Goal: Check status: Check status

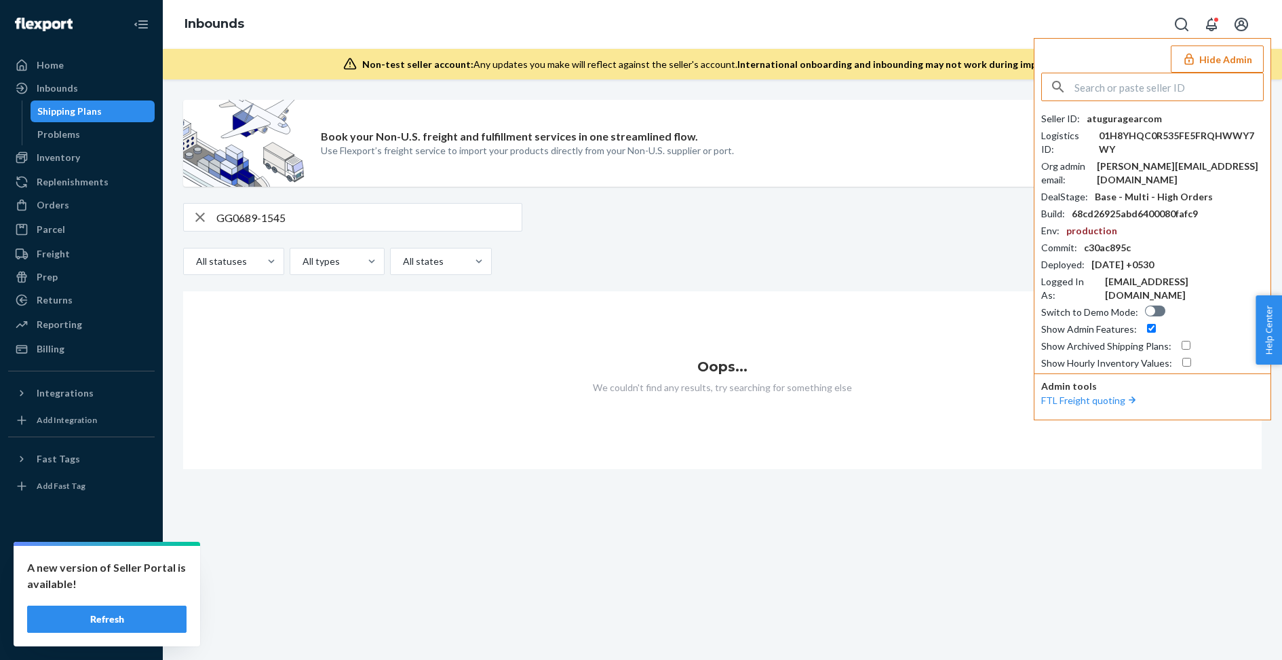
click at [1232, 58] on button "Hide Admin" at bounding box center [1217, 58] width 93 height 27
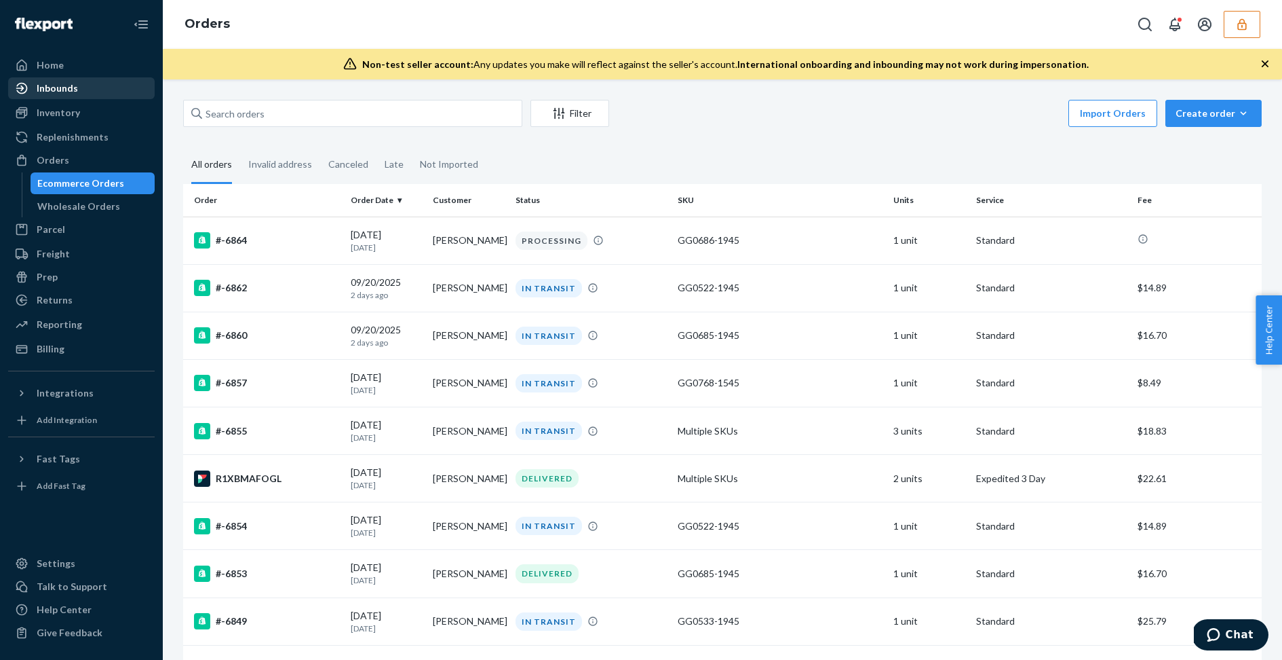
click at [67, 79] on div "Inbounds" at bounding box center [81, 88] width 144 height 19
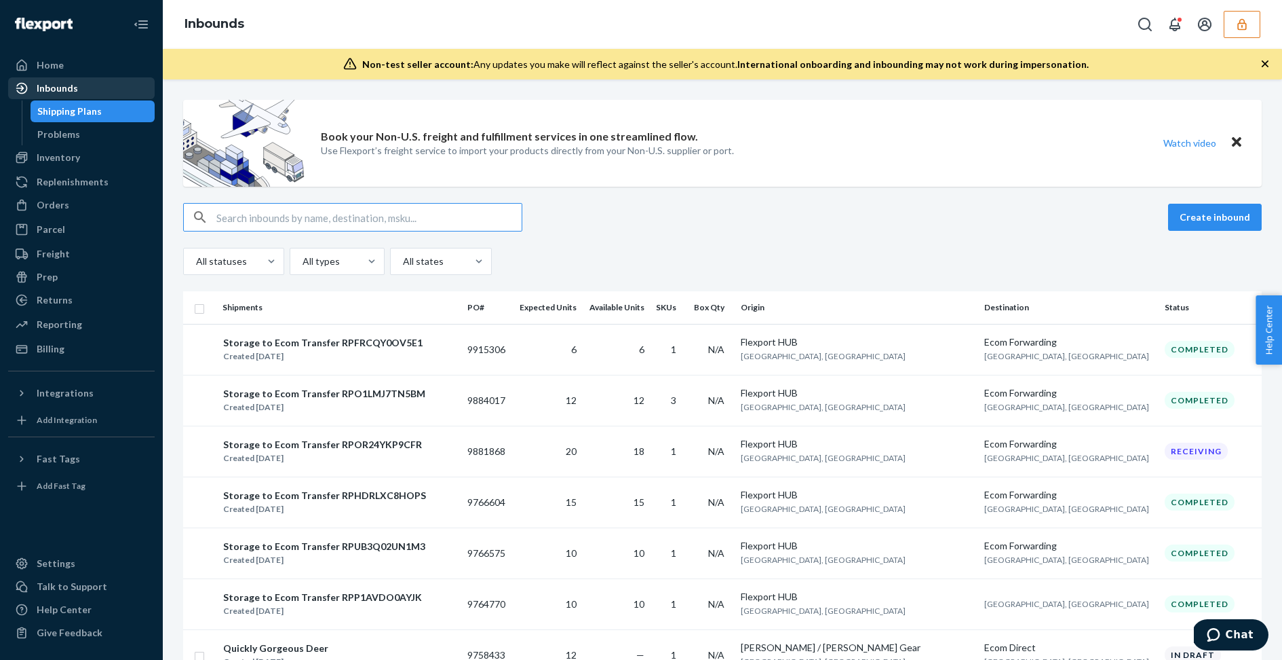
click at [79, 85] on div "Inbounds" at bounding box center [81, 88] width 144 height 19
click at [273, 222] on input "text" at bounding box center [368, 217] width 305 height 27
paste input "D66WNCDQZHQ"
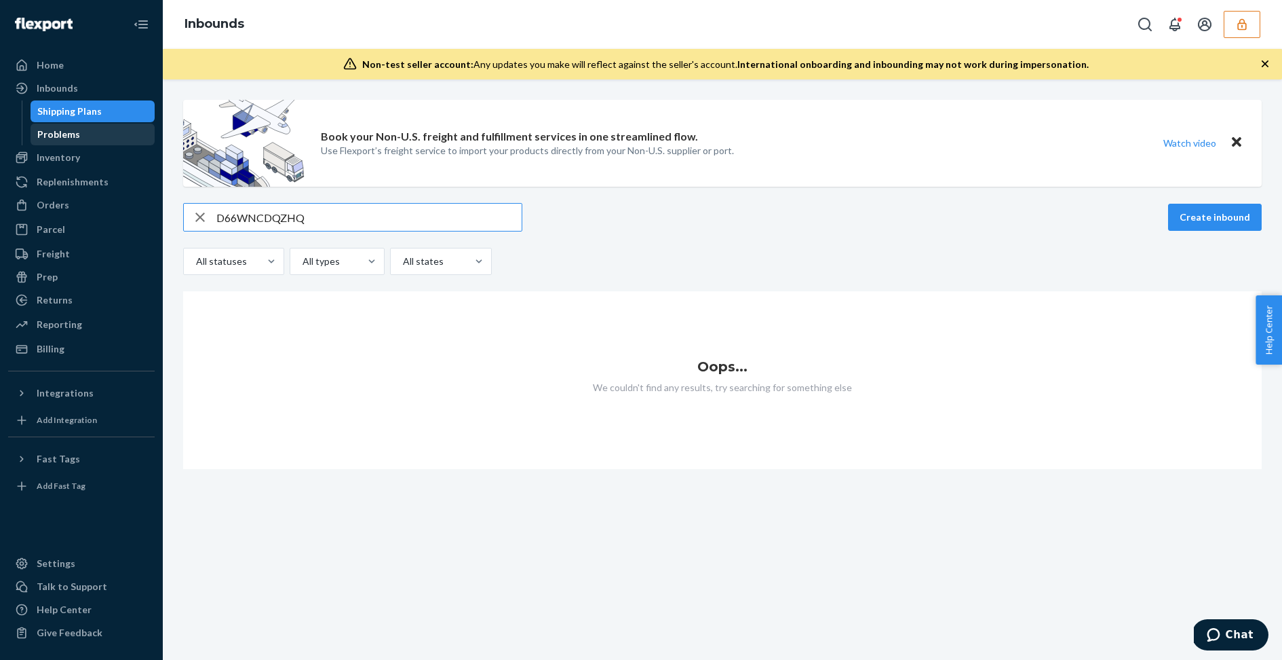
type input "D66WNCDQZHQ"
click at [88, 132] on div "Problems" at bounding box center [93, 134] width 122 height 19
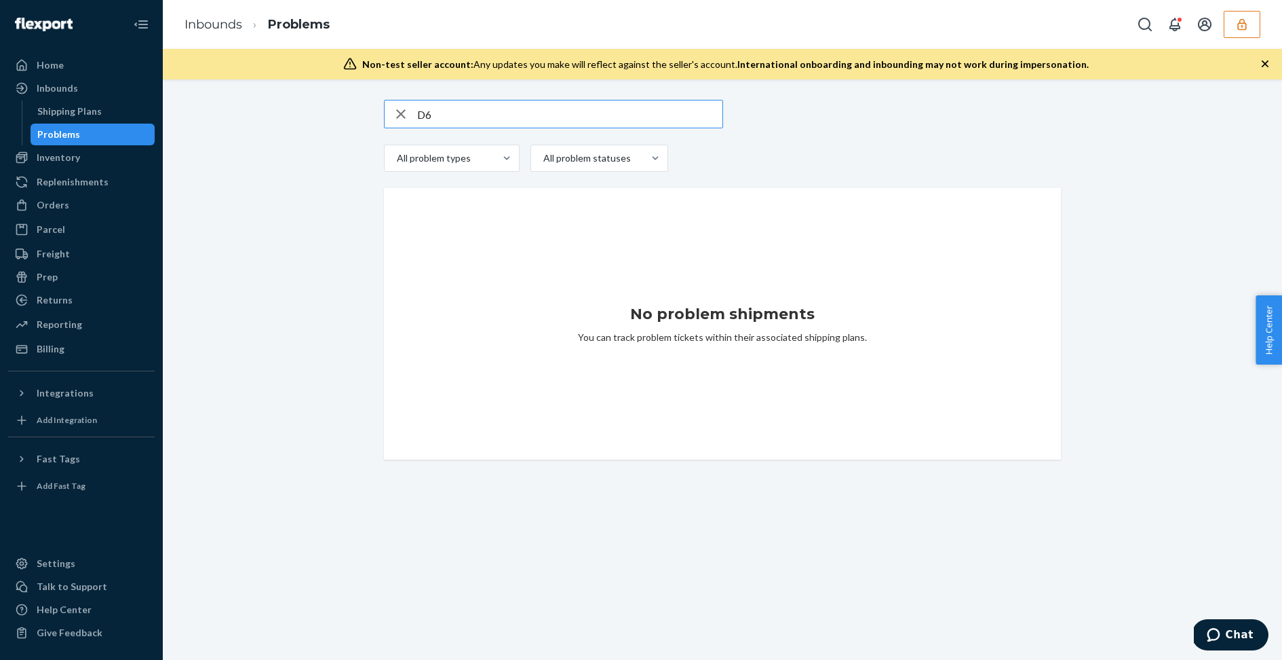
type input "D"
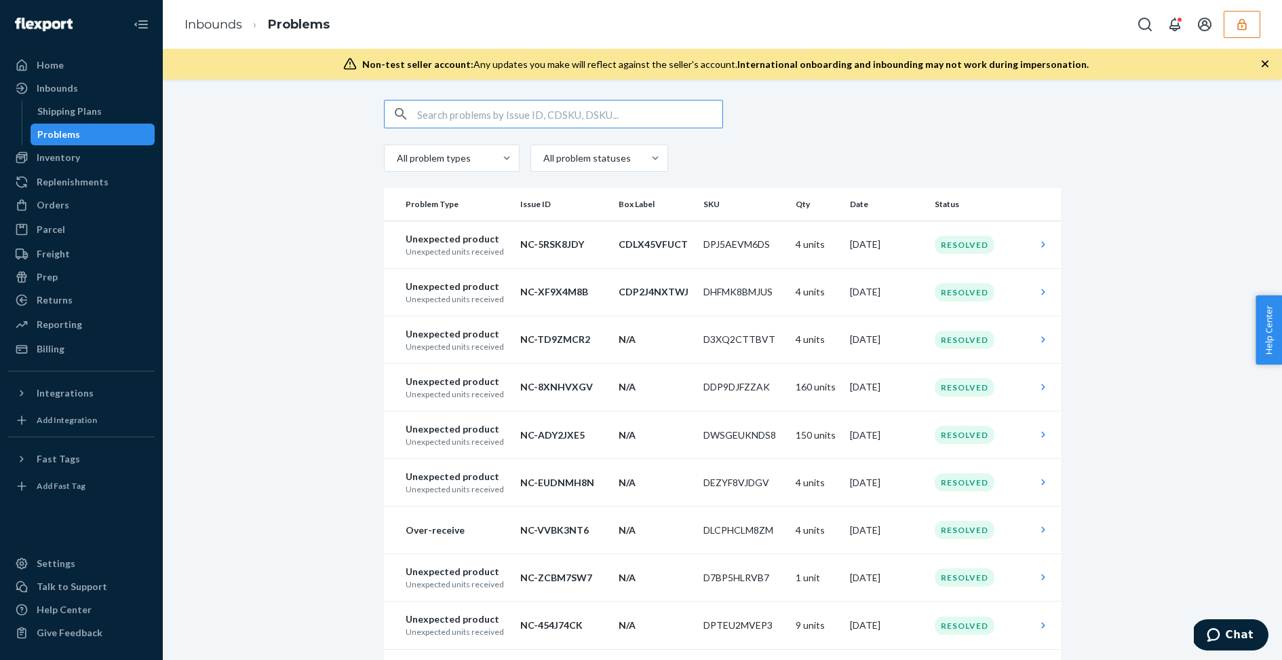
click at [1246, 32] on button "button" at bounding box center [1242, 24] width 37 height 27
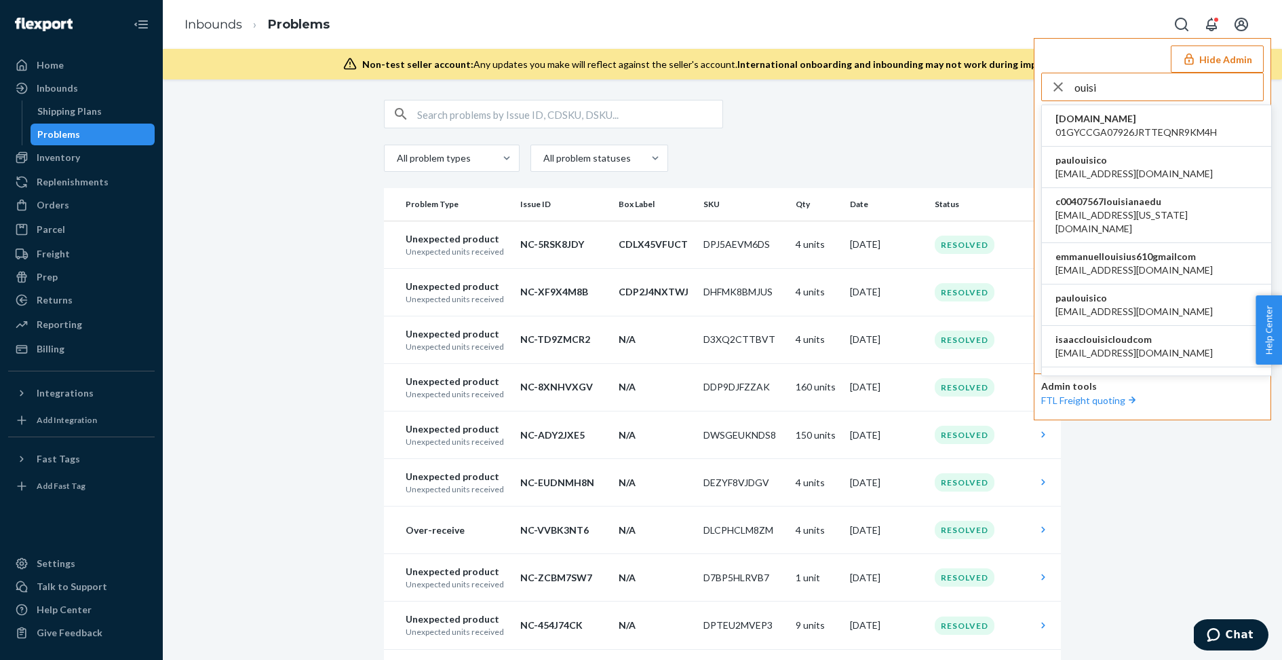
type input "ouisi"
click at [1167, 168] on li "paulouisico al@ouisi.co" at bounding box center [1156, 167] width 229 height 41
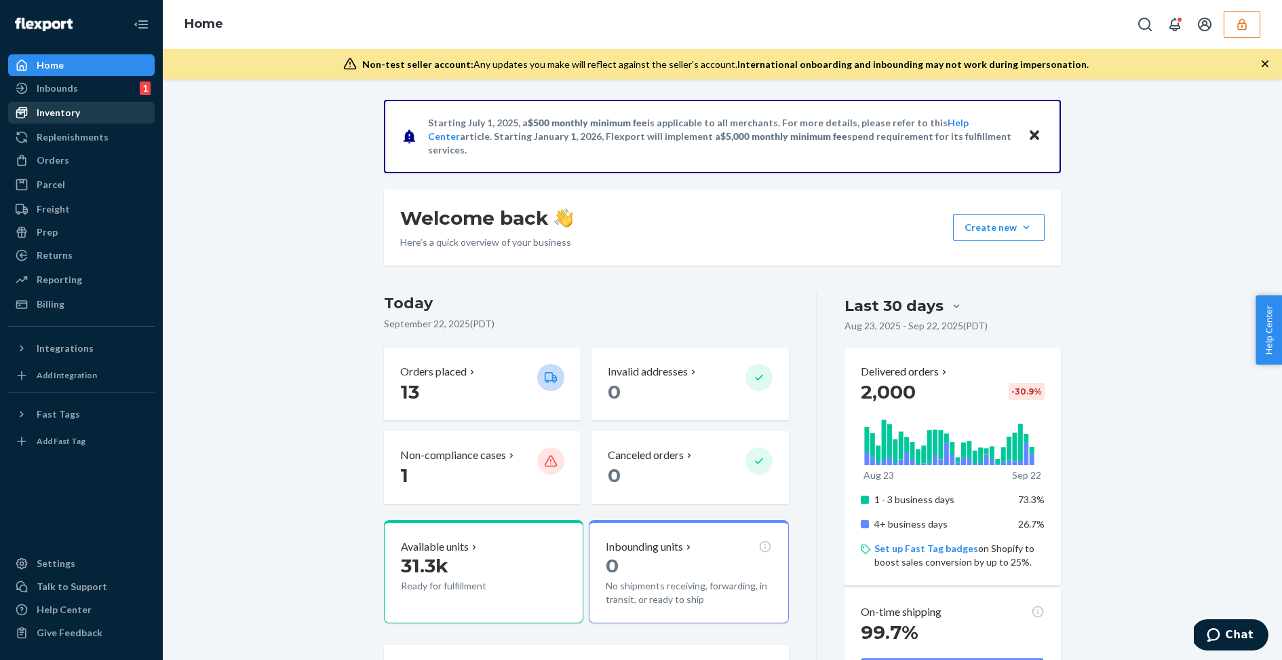
click at [95, 118] on div "Inventory" at bounding box center [81, 112] width 144 height 19
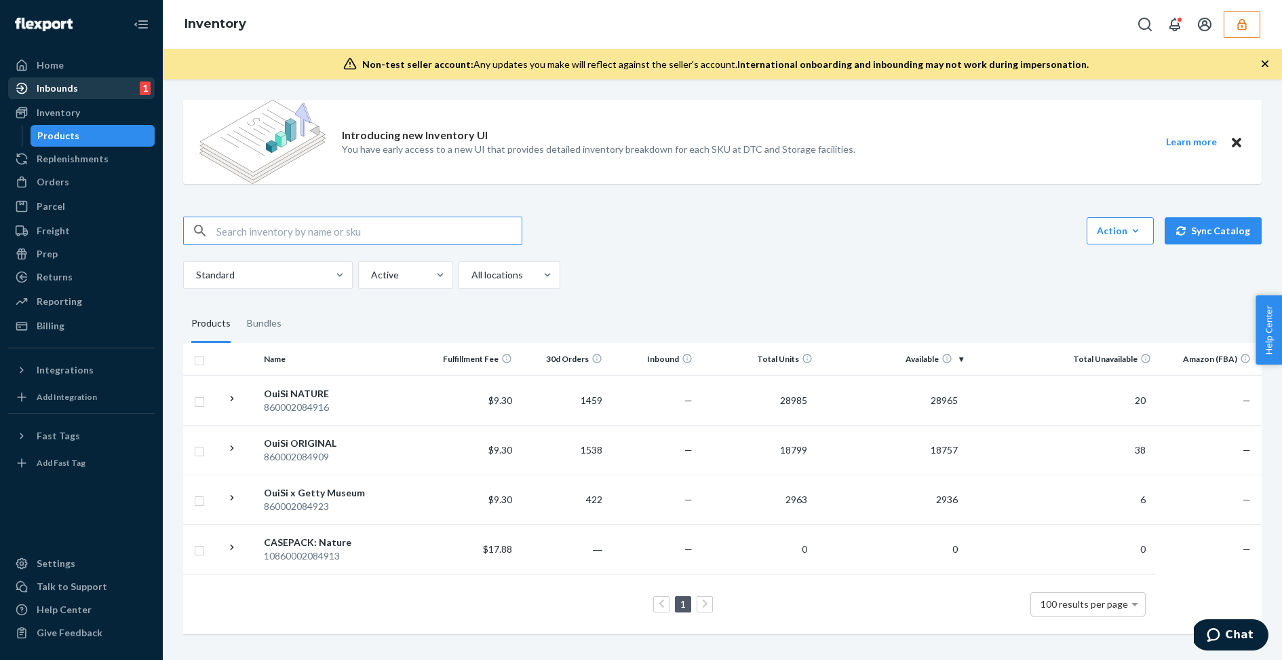
click at [73, 90] on div "Inbounds" at bounding box center [57, 88] width 41 height 14
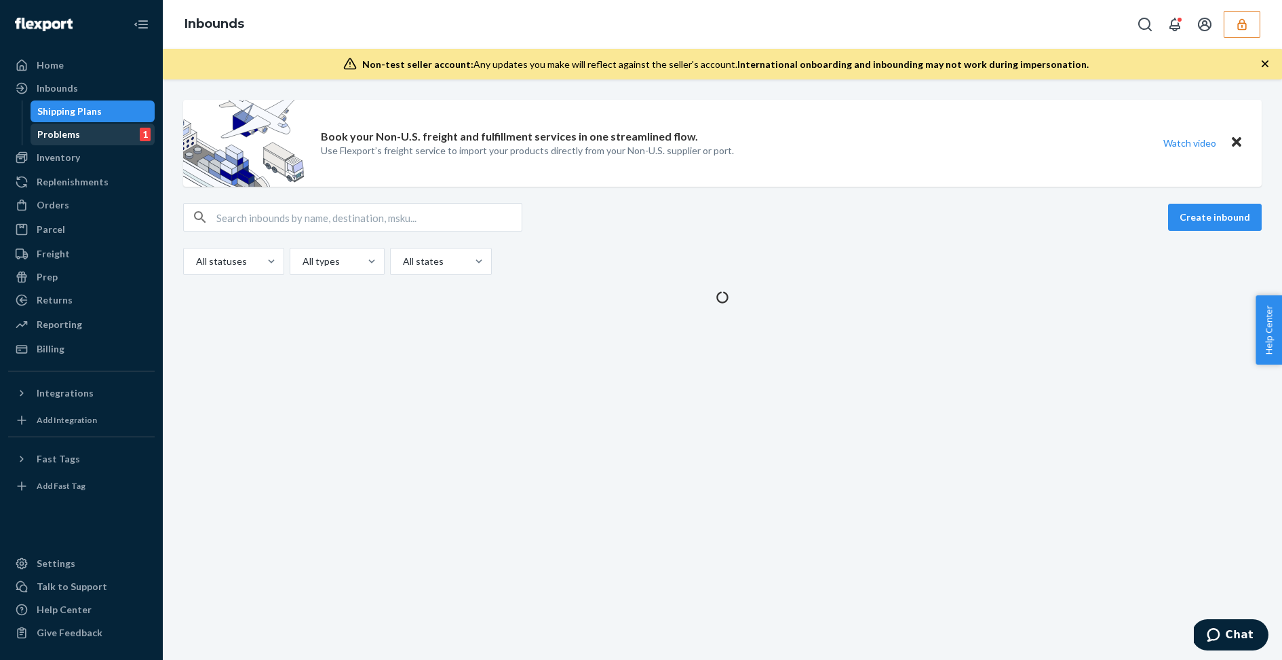
click at [79, 134] on div "Problems 1" at bounding box center [93, 134] width 122 height 19
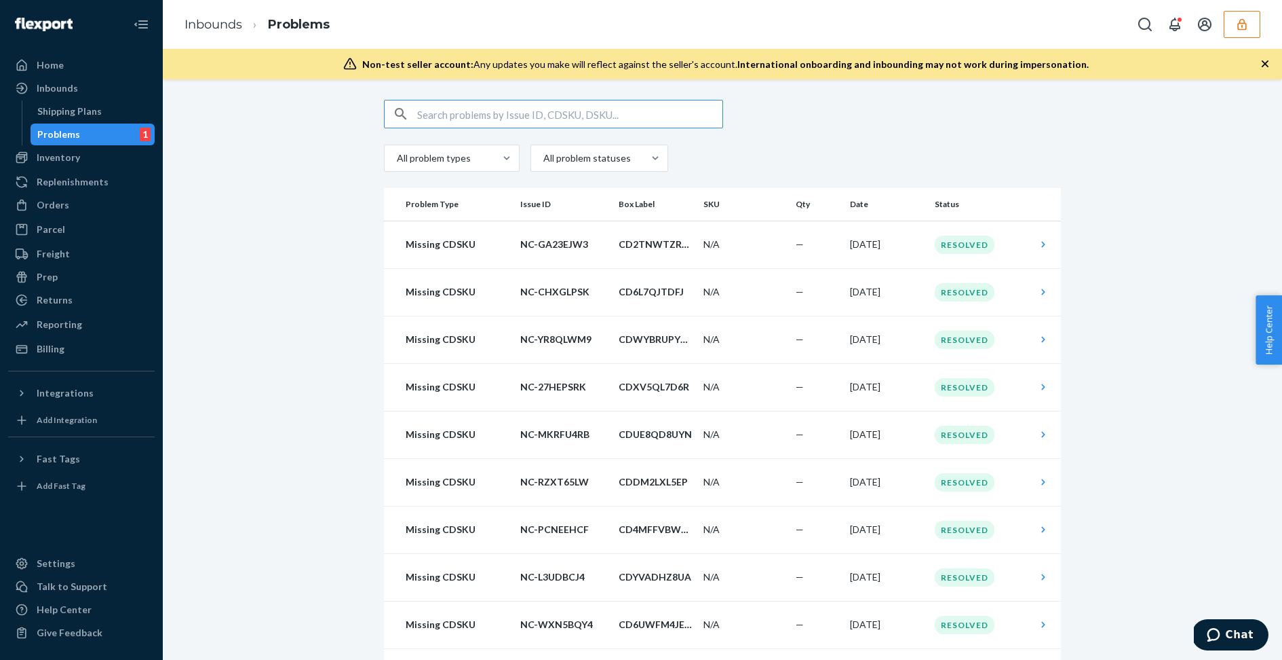
click at [580, 118] on input "text" at bounding box center [569, 113] width 305 height 27
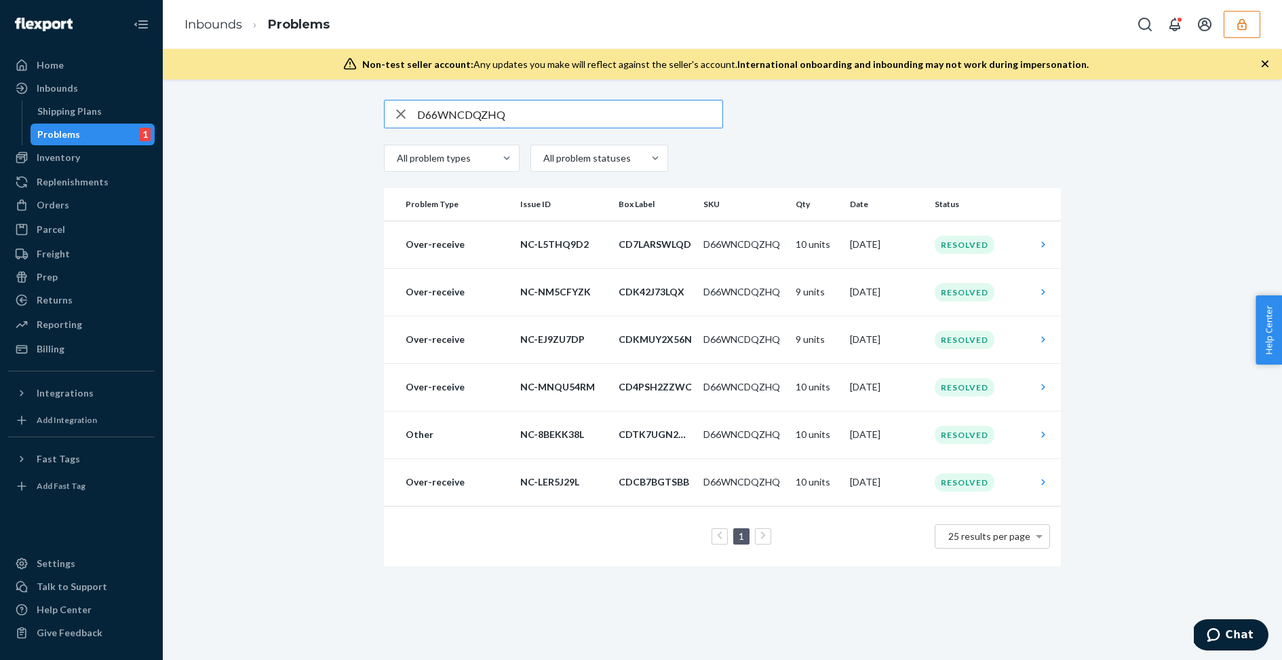
type input "D66WNCDQZHQ"
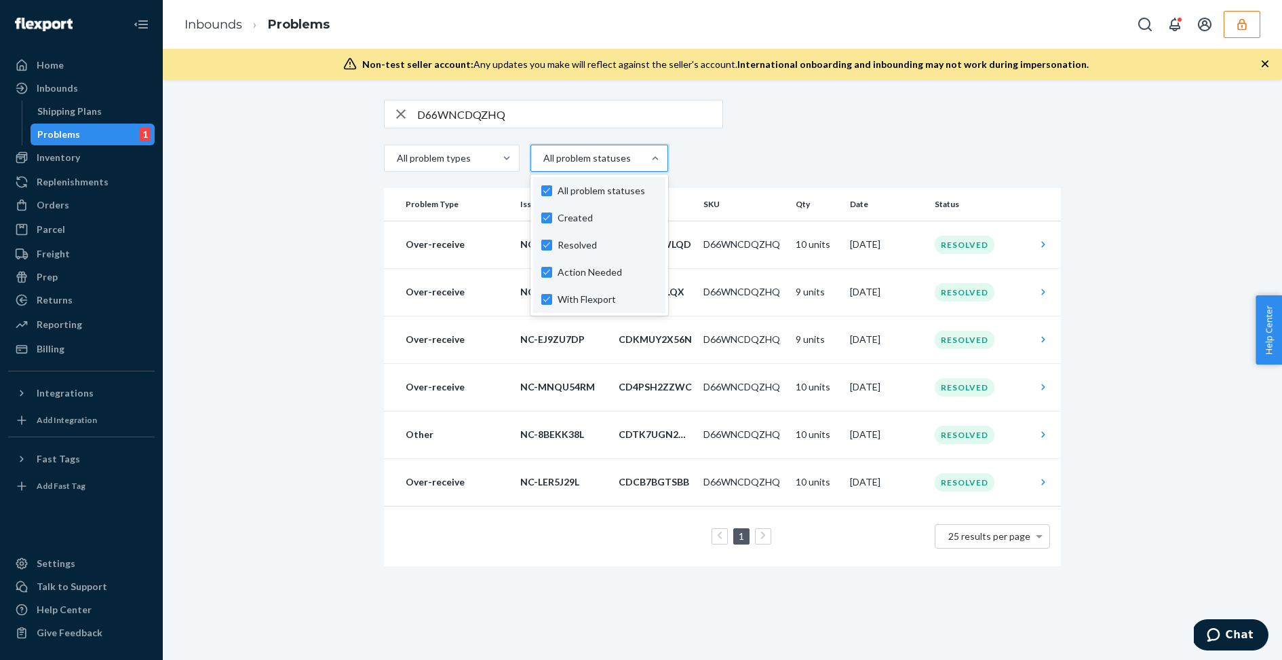
click at [596, 166] on div "All problem statuses" at bounding box center [587, 158] width 112 height 24
click at [543, 165] on input "option Created focused, 1 of 4. 4 results available. Use Up and Down to choose …" at bounding box center [542, 158] width 1 height 14
click at [601, 201] on div "All problem statuses" at bounding box center [599, 190] width 132 height 27
click at [543, 165] on input "option Created focused, 1 of 4. 4 results available. Use Up and Down to choose …" at bounding box center [542, 158] width 1 height 14
checkbox input "false"
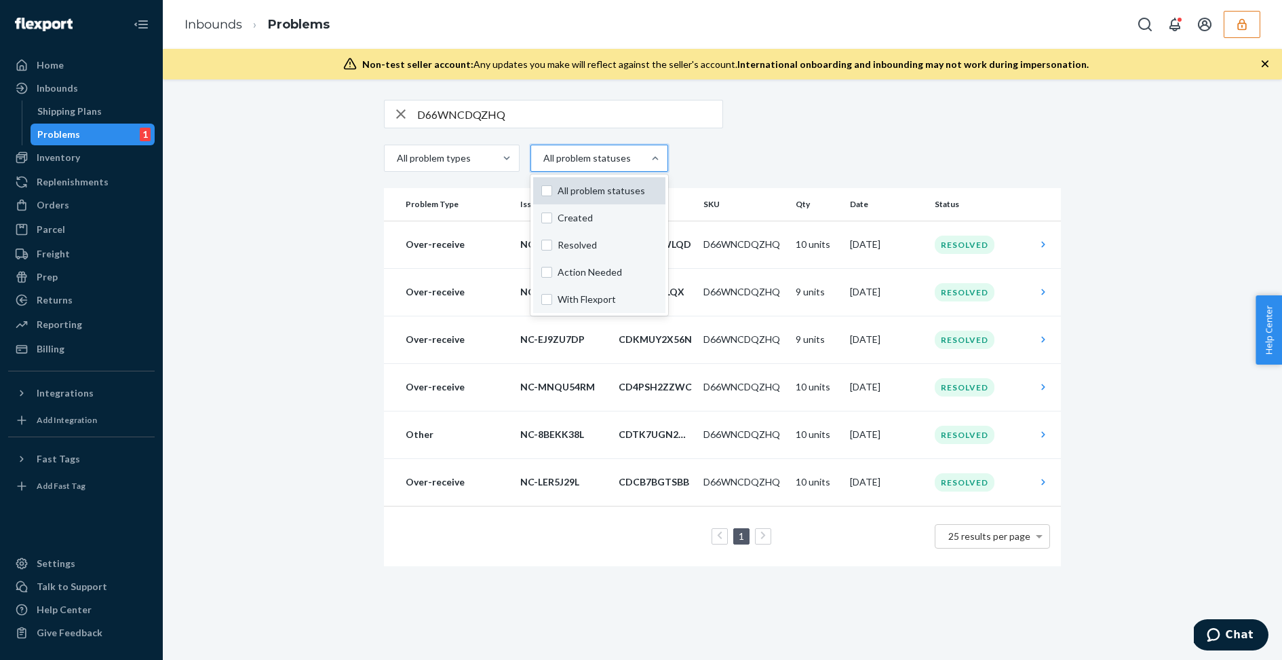
checkbox input "false"
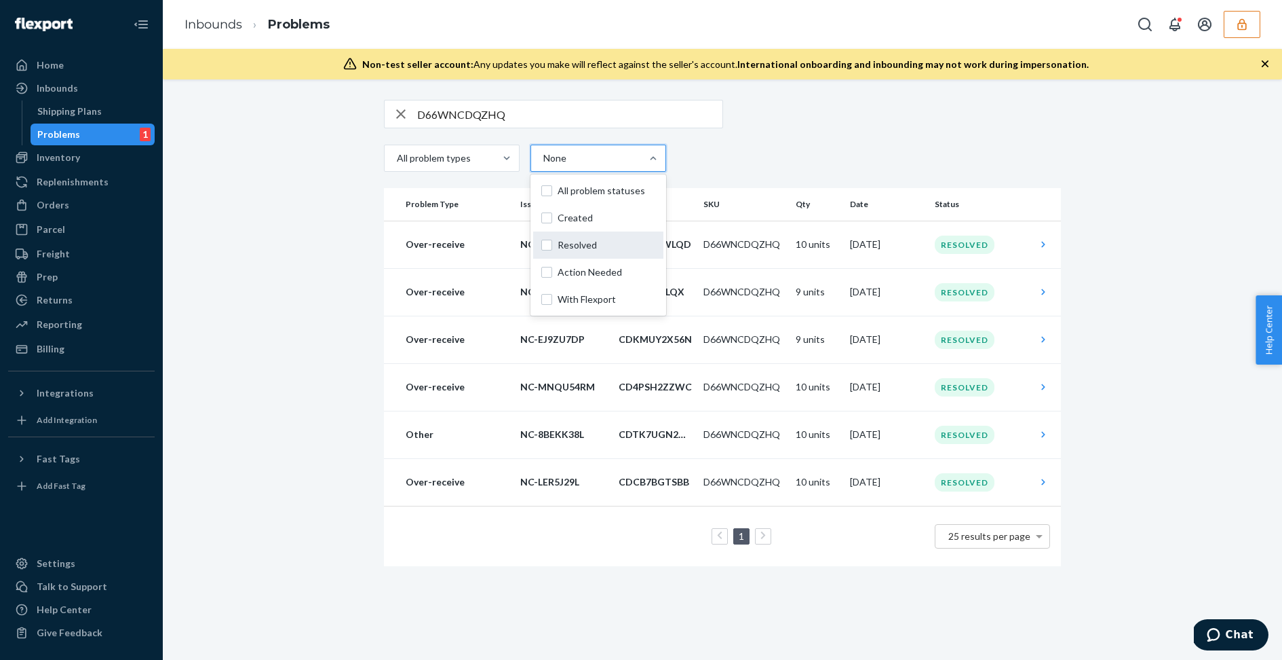
click at [593, 246] on span "Resolved" at bounding box center [607, 245] width 98 height 14
checkbox input "true"
click at [605, 275] on span "Action Needed" at bounding box center [607, 272] width 98 height 14
checkbox input "true"
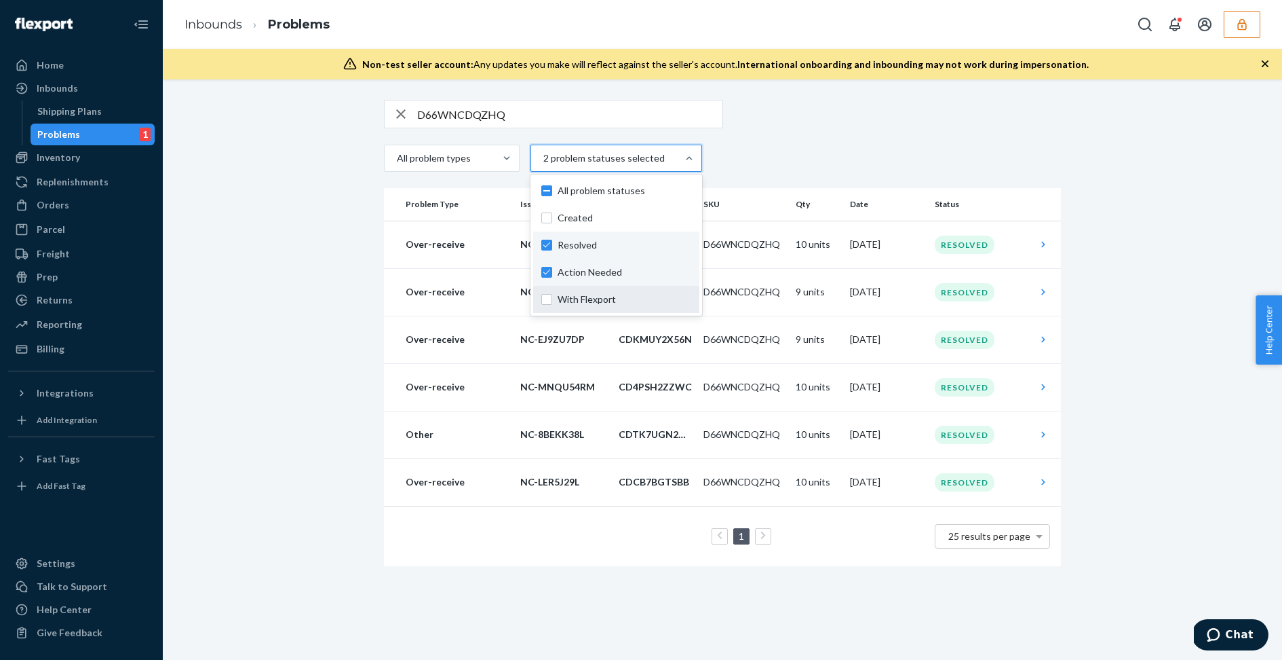
click at [602, 305] on div "With Flexport" at bounding box center [616, 299] width 166 height 27
click at [543, 165] on input "option Action Needed, selected. option With Flexport focused, 0 of 4. 4 results…" at bounding box center [542, 158] width 1 height 14
checkbox input "true"
click at [804, 164] on div "All problem types option With Flexport, selected. option Action Needed focused,…" at bounding box center [722, 158] width 677 height 27
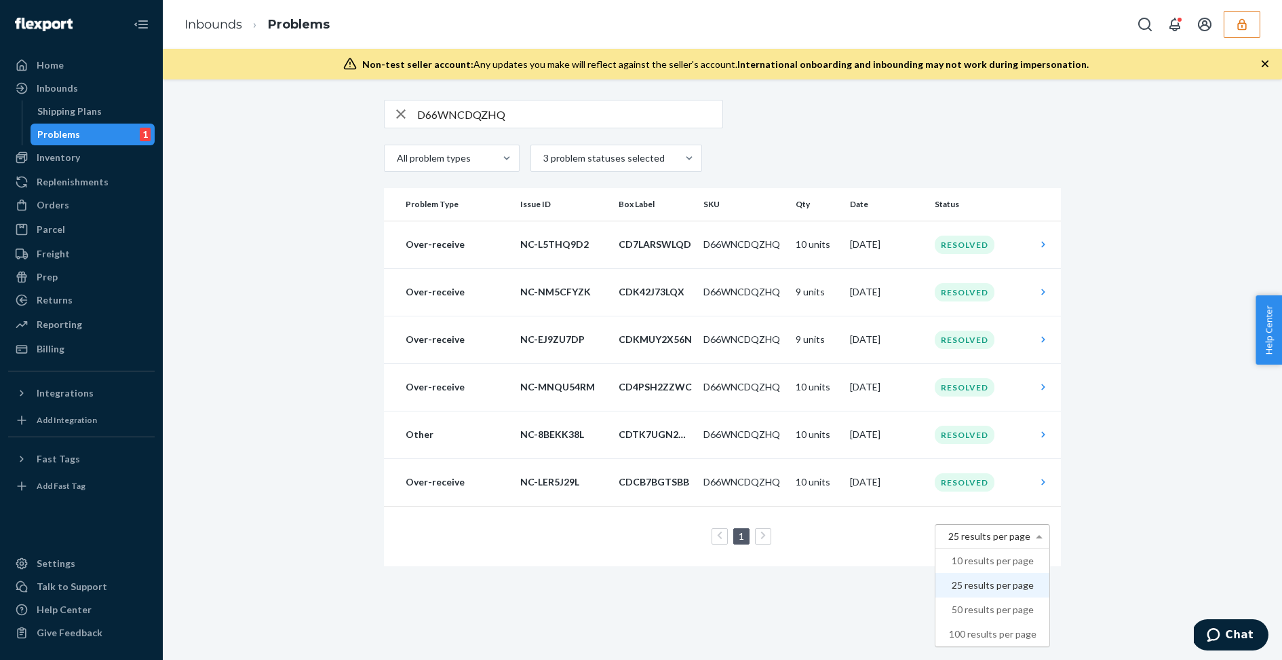
click at [964, 539] on span "25 results per page" at bounding box center [990, 536] width 82 height 12
click at [71, 85] on div "Inbounds" at bounding box center [57, 88] width 41 height 14
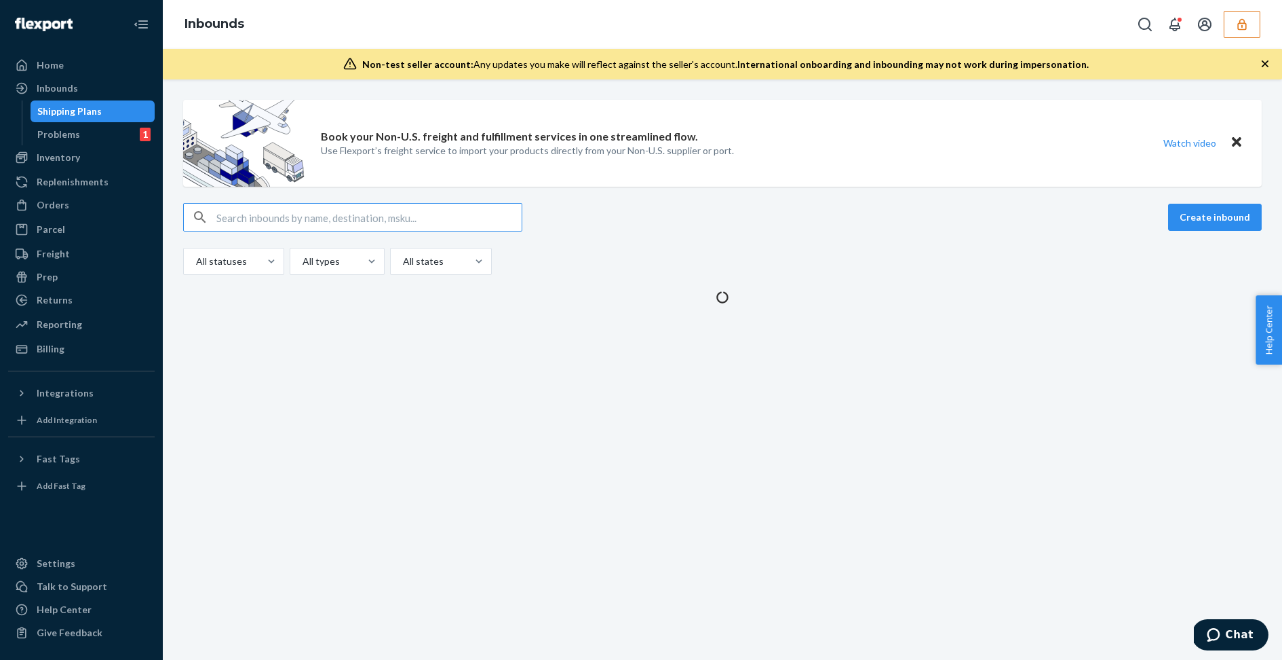
click at [299, 220] on input "text" at bounding box center [368, 217] width 305 height 27
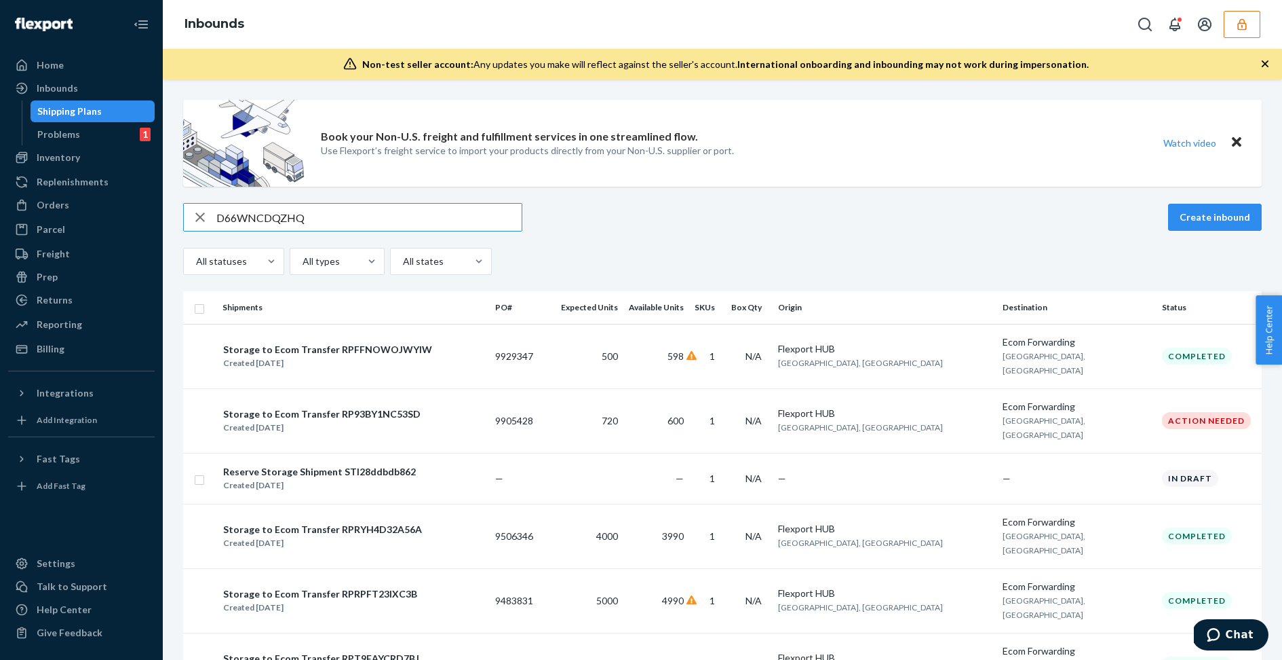
type input "D66WNCDQZHQ"
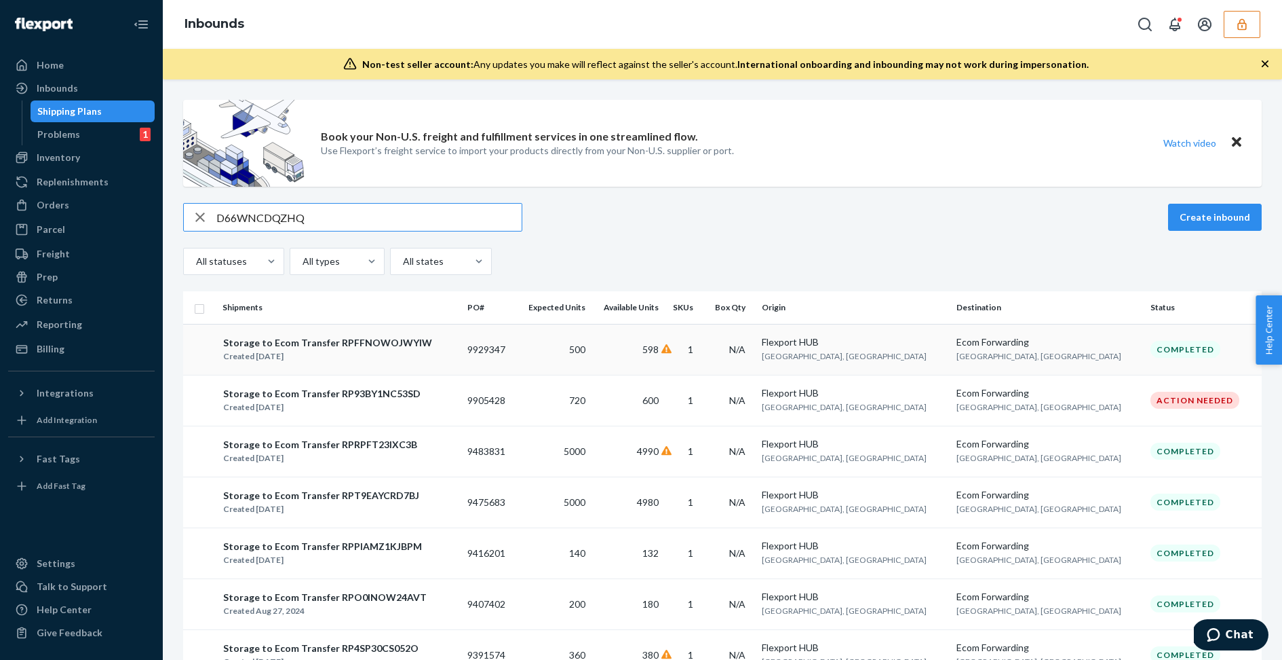
click at [455, 358] on div "Storage to Ecom Transfer RPFFNOWOJWYIW Created [DATE]" at bounding box center [340, 349] width 234 height 28
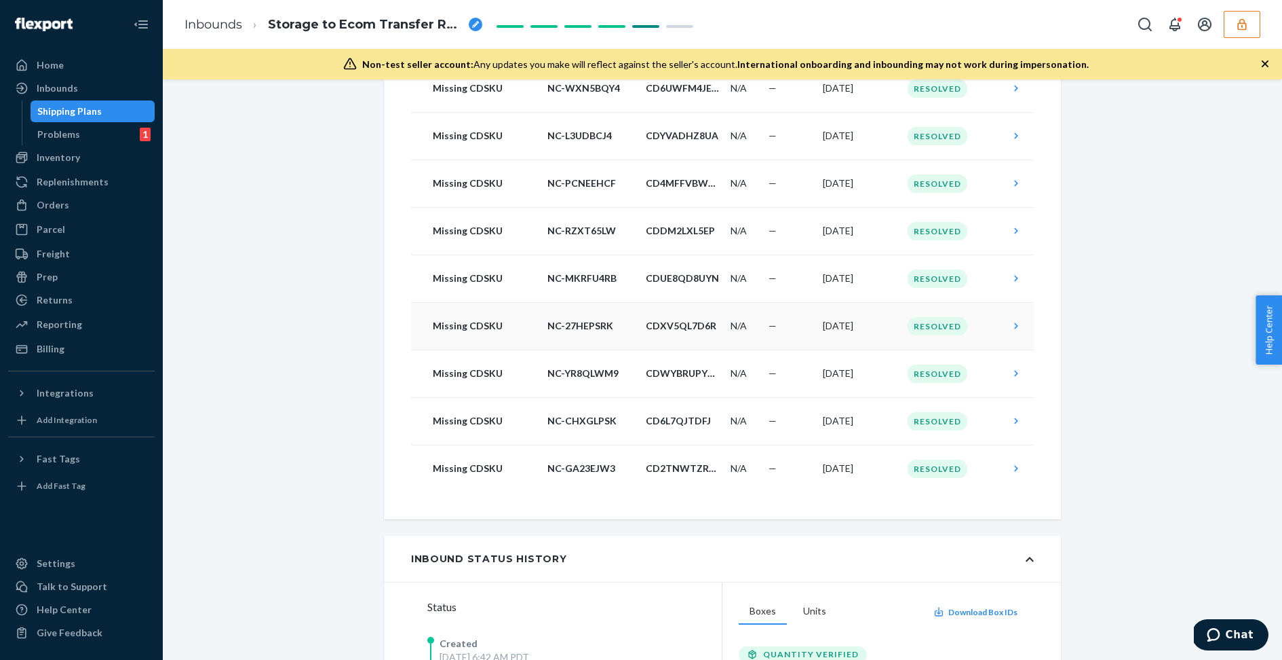
scroll to position [483, 0]
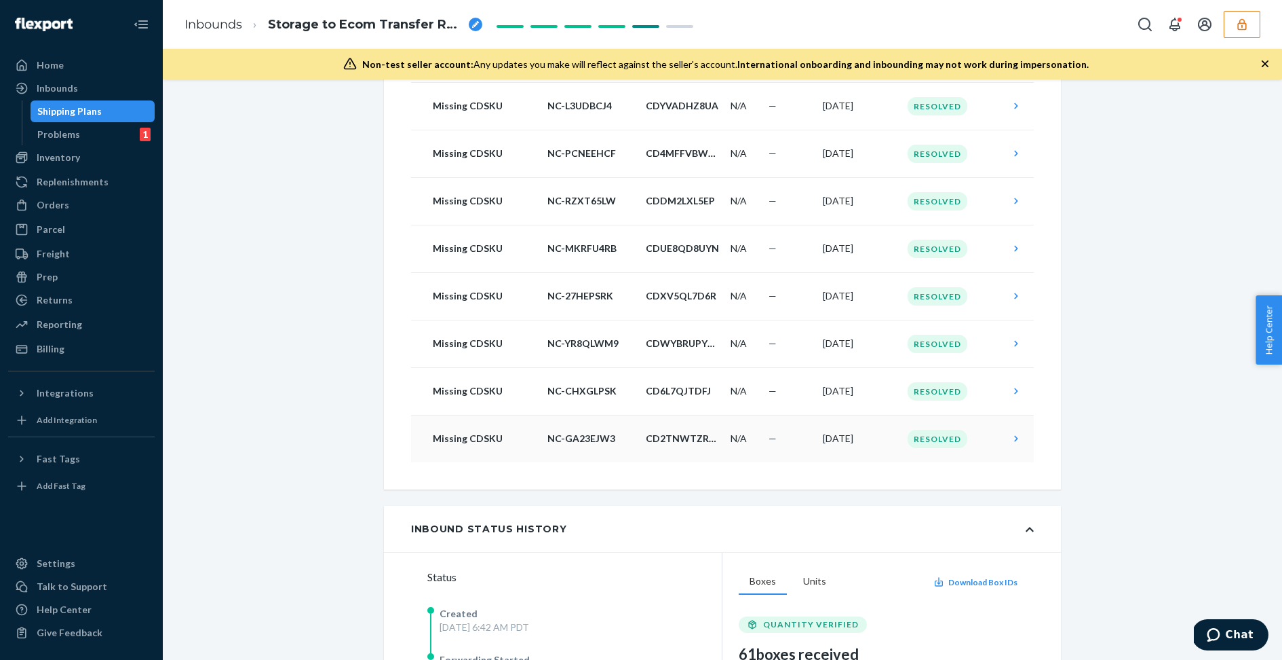
click at [671, 439] on p "CD2TNWTZRCW" at bounding box center [683, 439] width 74 height 14
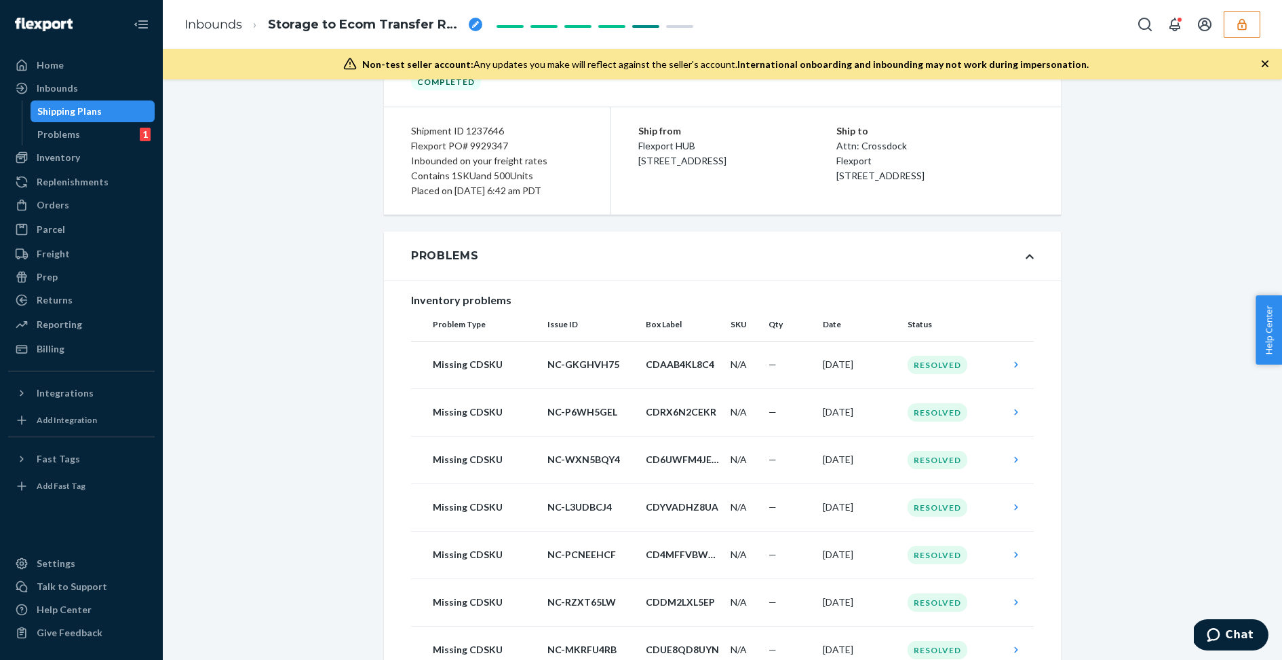
scroll to position [0, 0]
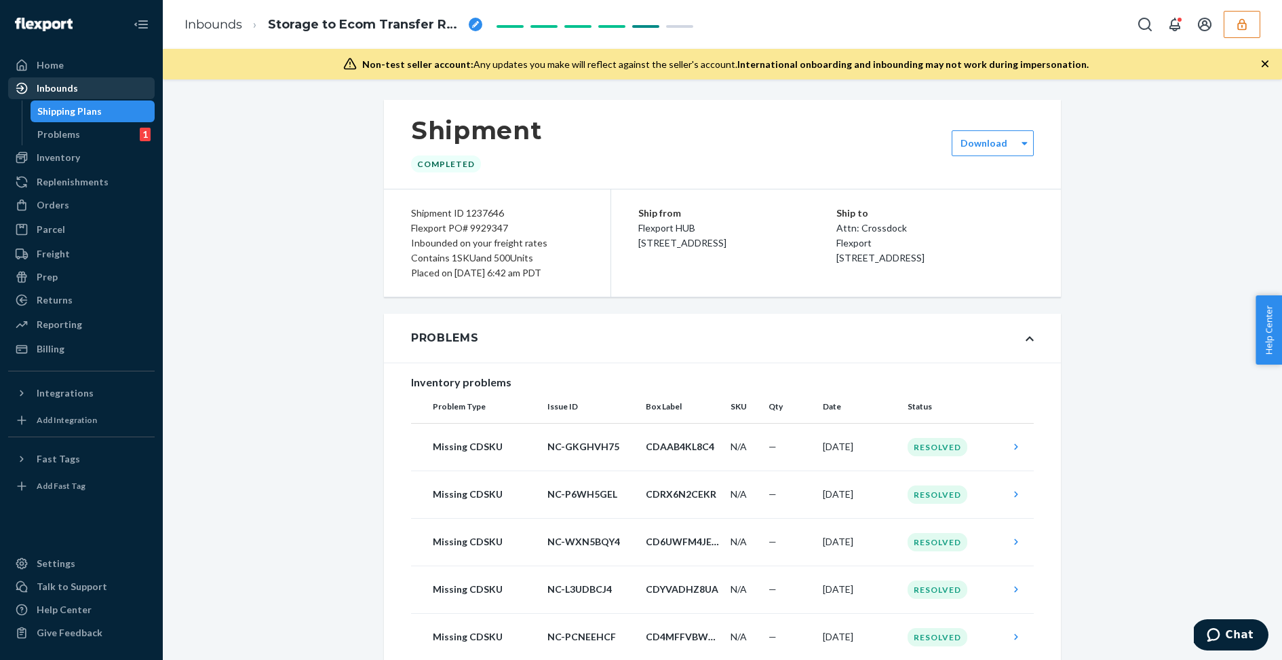
click at [60, 92] on div "Inbounds" at bounding box center [57, 88] width 41 height 14
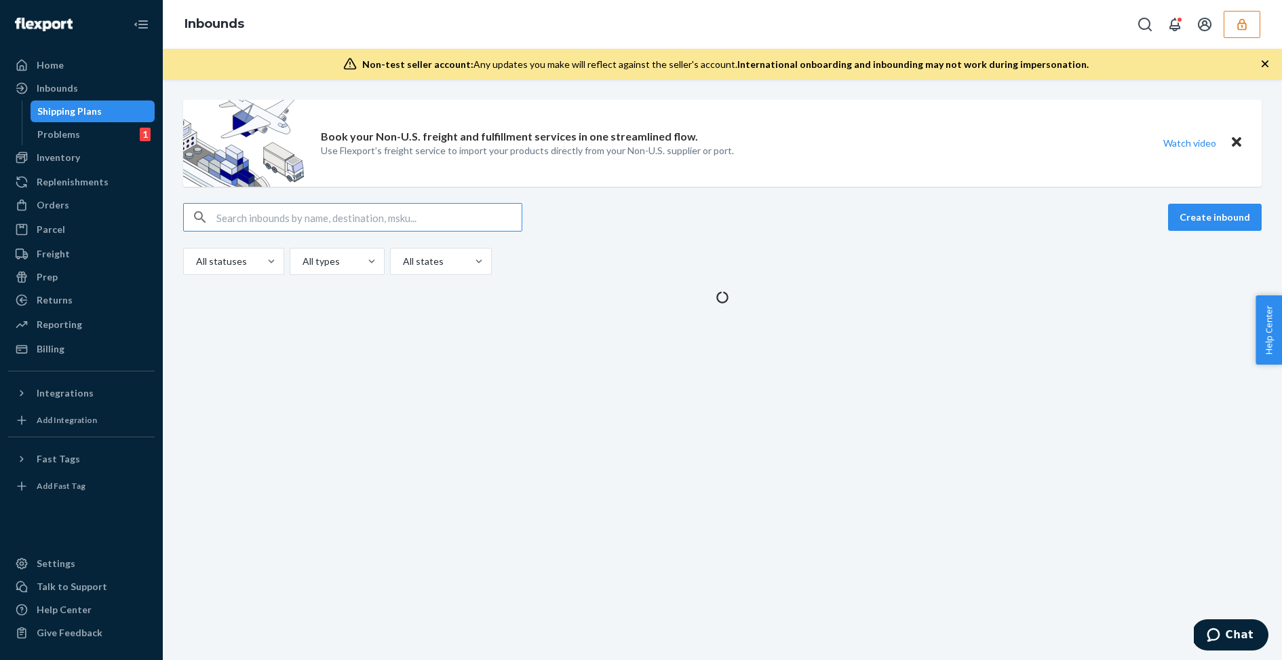
click at [250, 215] on input "text" at bounding box center [368, 217] width 305 height 27
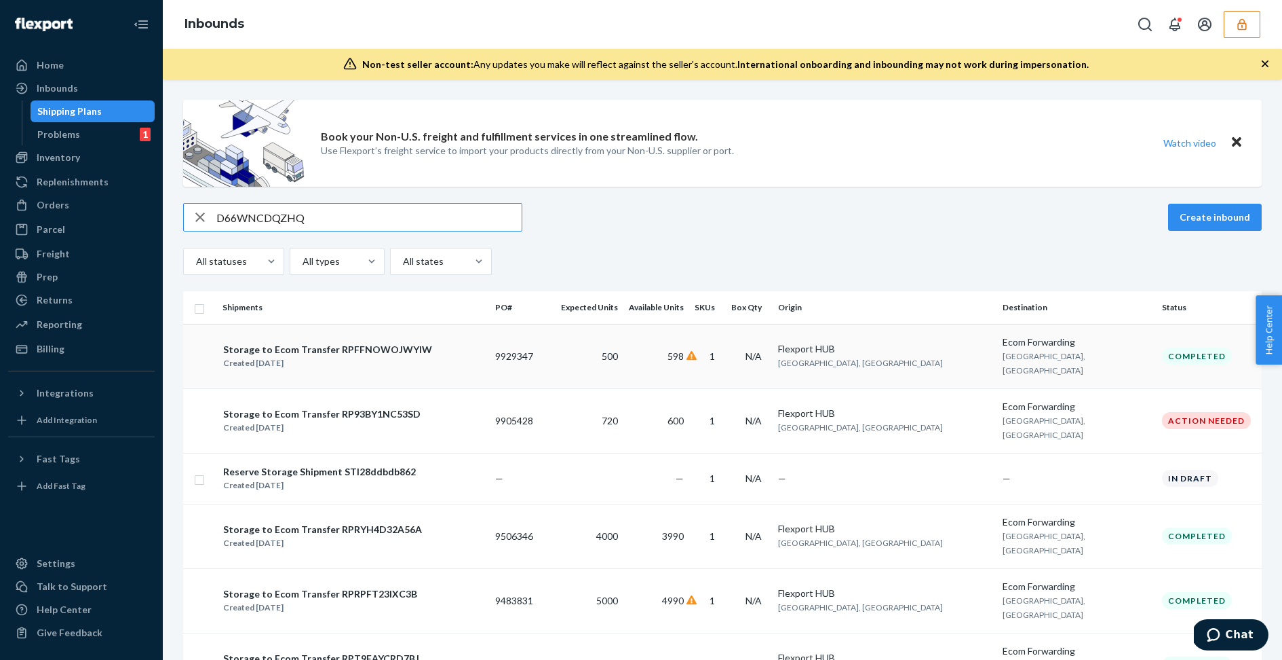
type input "D66WNCDQZHQ"
click at [394, 331] on td "Storage to Ecom Transfer RPFFNOWOJWYIW Created [DATE]" at bounding box center [353, 356] width 273 height 64
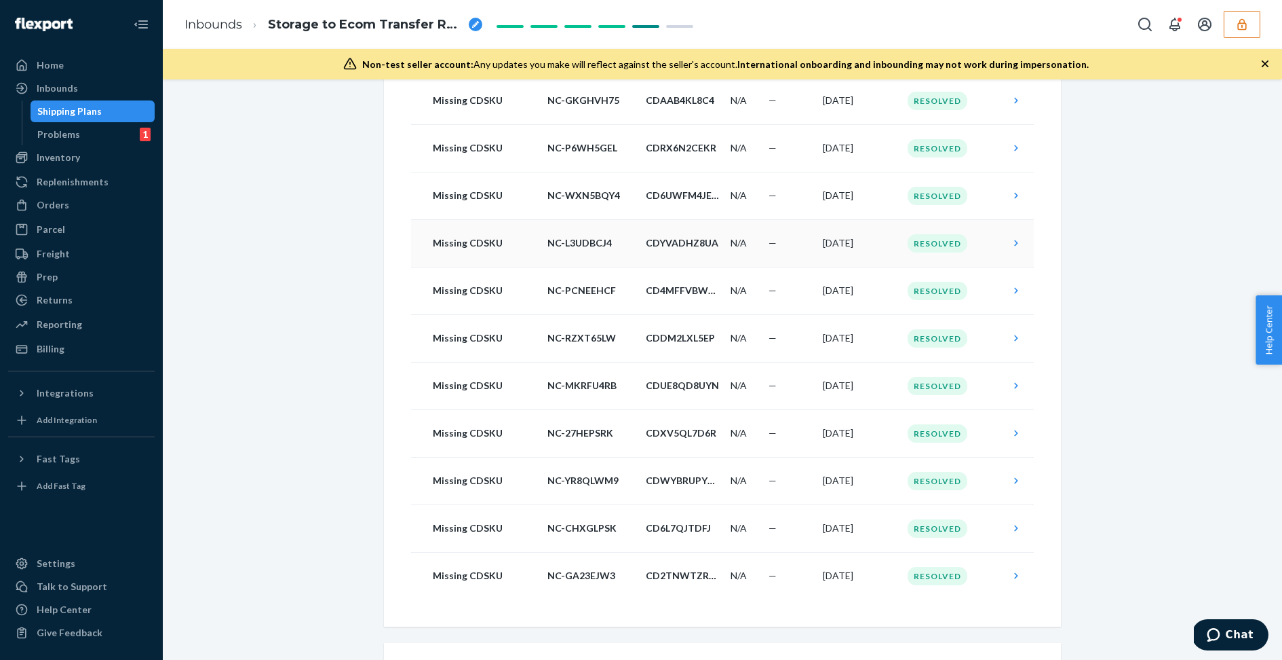
scroll to position [343, 0]
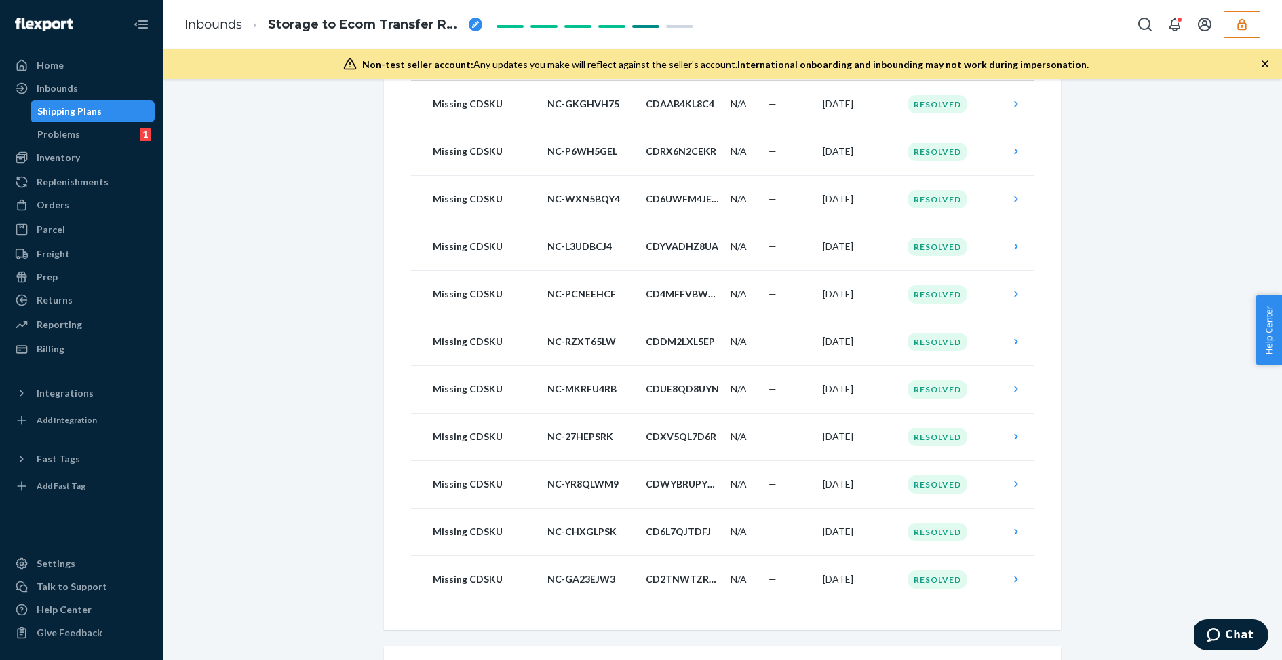
click at [263, 489] on div "Shipment Completed Download Shipment ID 1237646 Flexport PO# 9929347 Inbounded …" at bounding box center [722, 507] width 1099 height 1501
click at [72, 90] on div "Inbounds" at bounding box center [57, 88] width 41 height 14
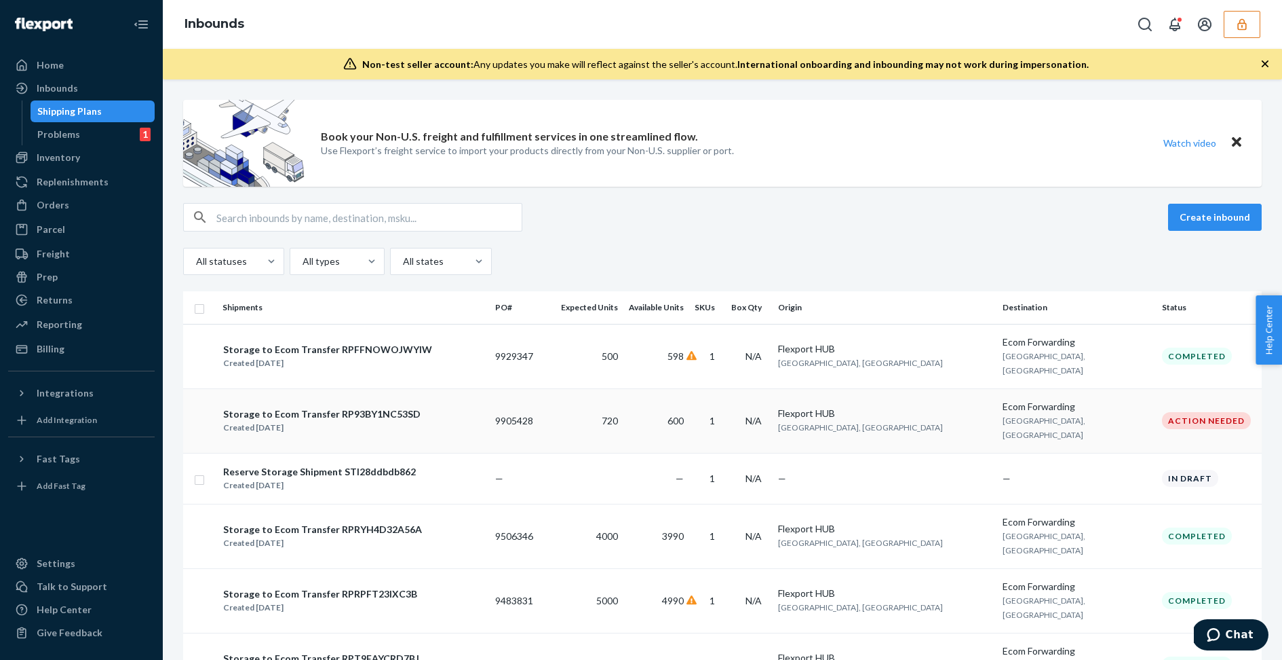
click at [480, 406] on div "Storage to Ecom Transfer RP93BY1NC53SD Created [DATE]" at bounding box center [354, 420] width 262 height 28
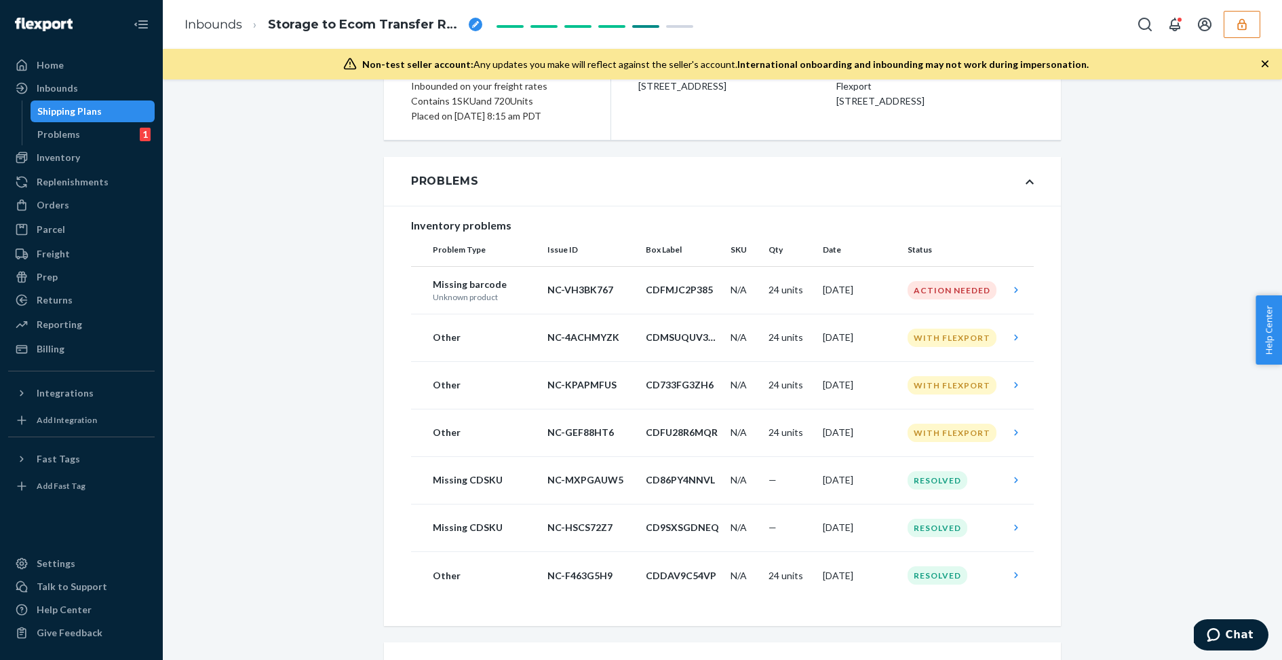
scroll to position [160, 0]
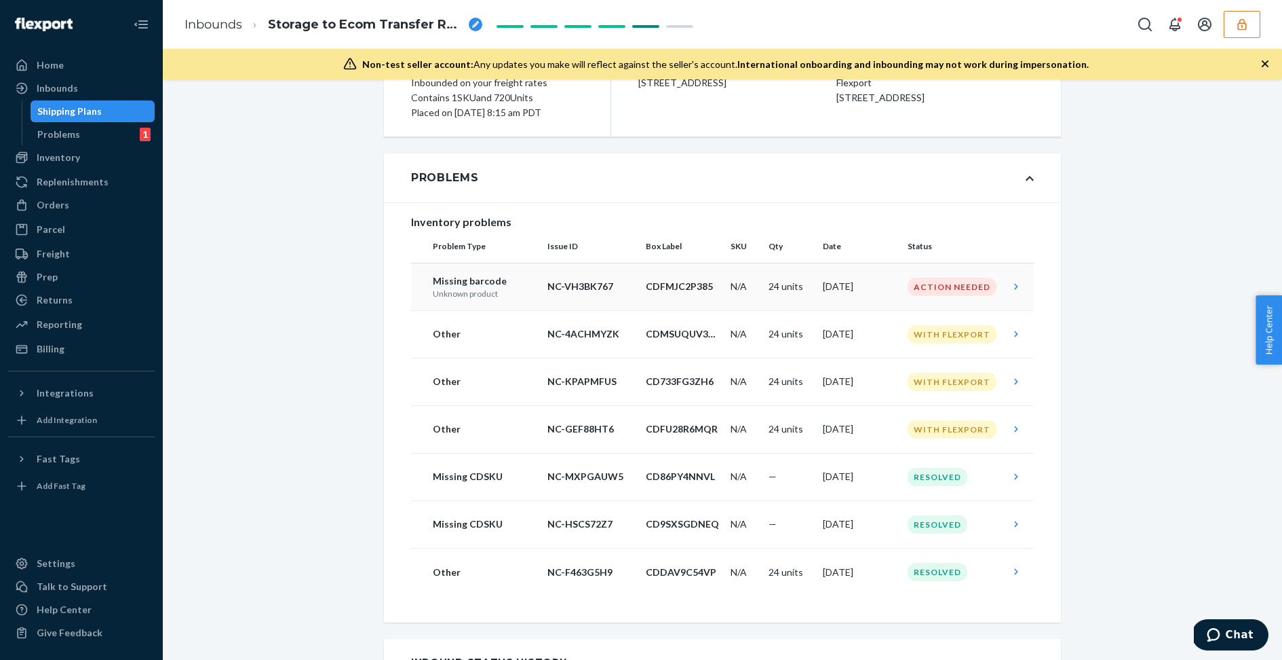
click at [678, 294] on td "CDFMJC2P385" at bounding box center [683, 286] width 85 height 47
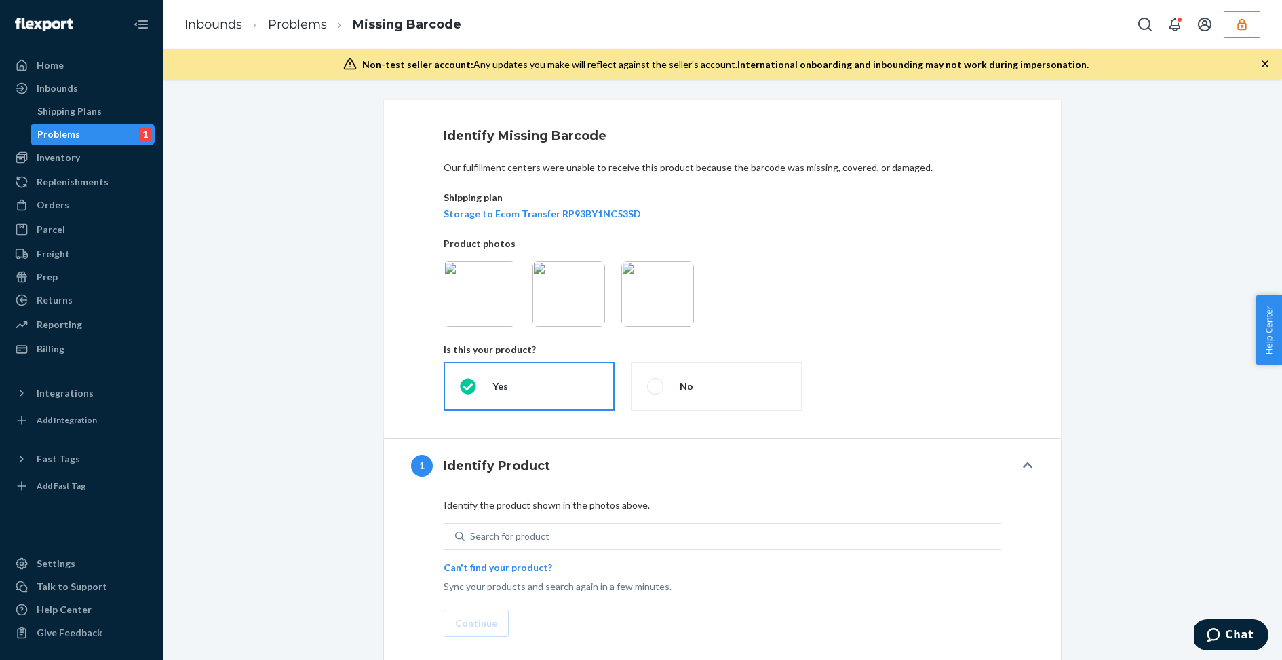
click at [493, 301] on img at bounding box center [480, 293] width 73 height 65
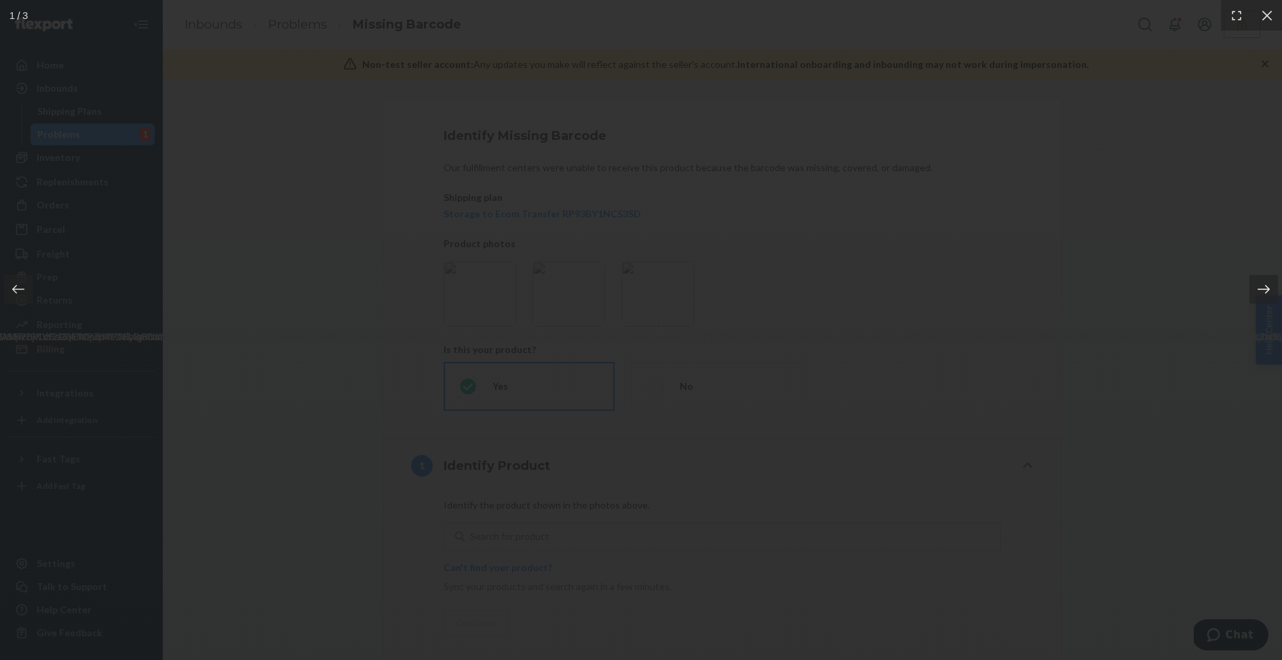
click at [1276, 291] on div at bounding box center [1264, 289] width 28 height 28
click at [1272, 291] on div at bounding box center [1264, 289] width 28 height 28
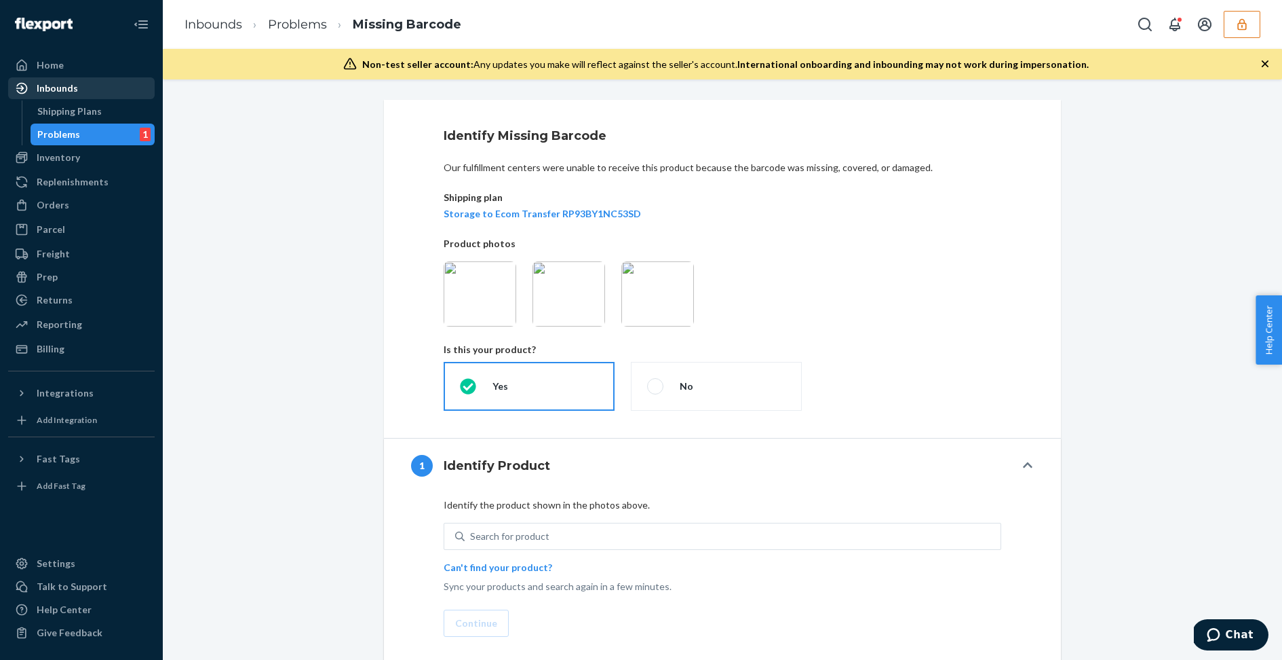
click at [72, 88] on div "Inbounds" at bounding box center [57, 88] width 41 height 14
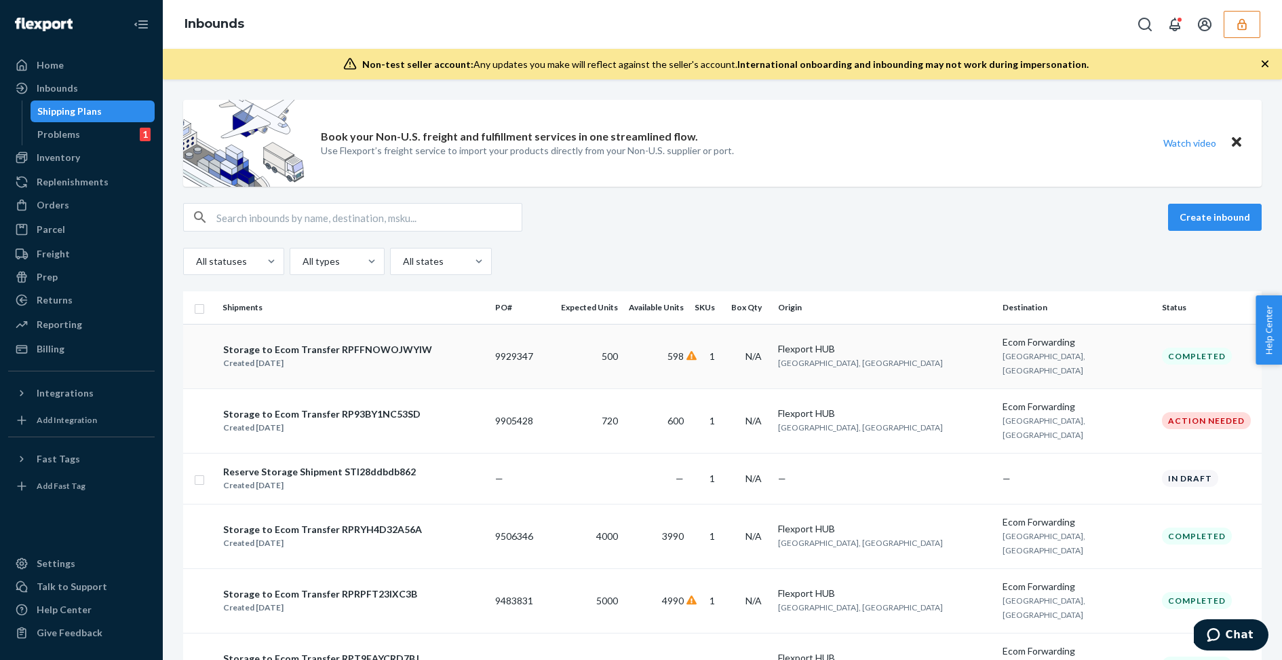
click at [624, 357] on td "500" at bounding box center [590, 356] width 68 height 64
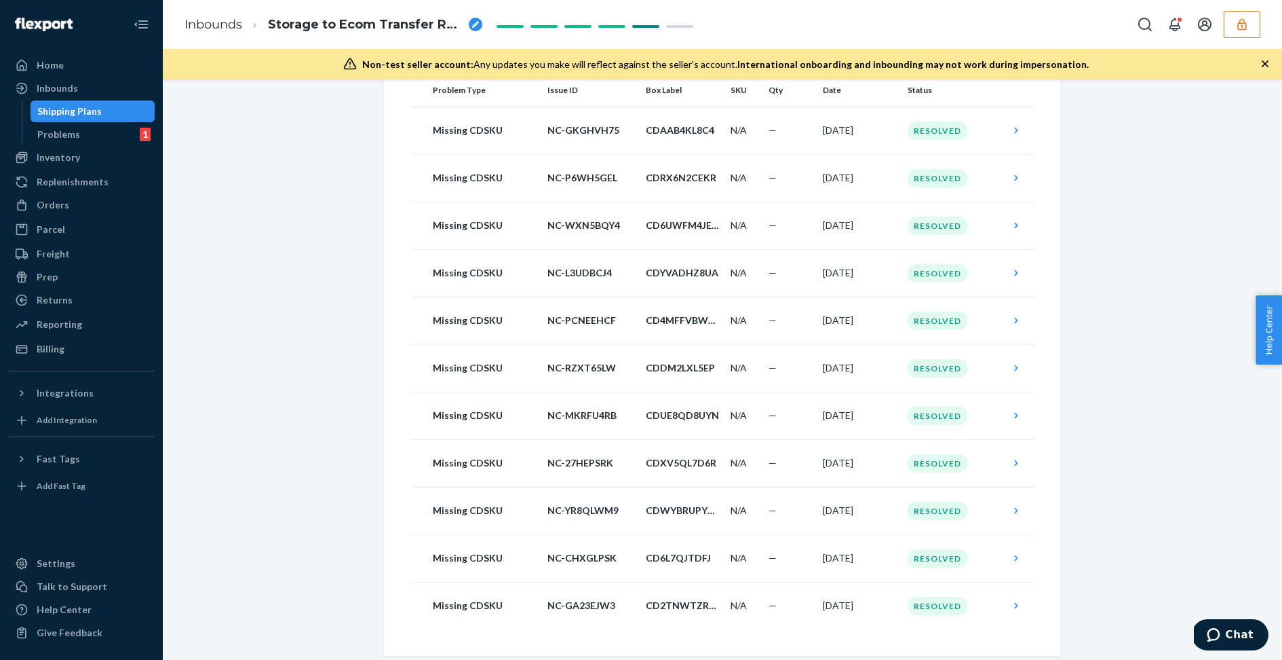
scroll to position [314, 0]
